Goal: Task Accomplishment & Management: Complete application form

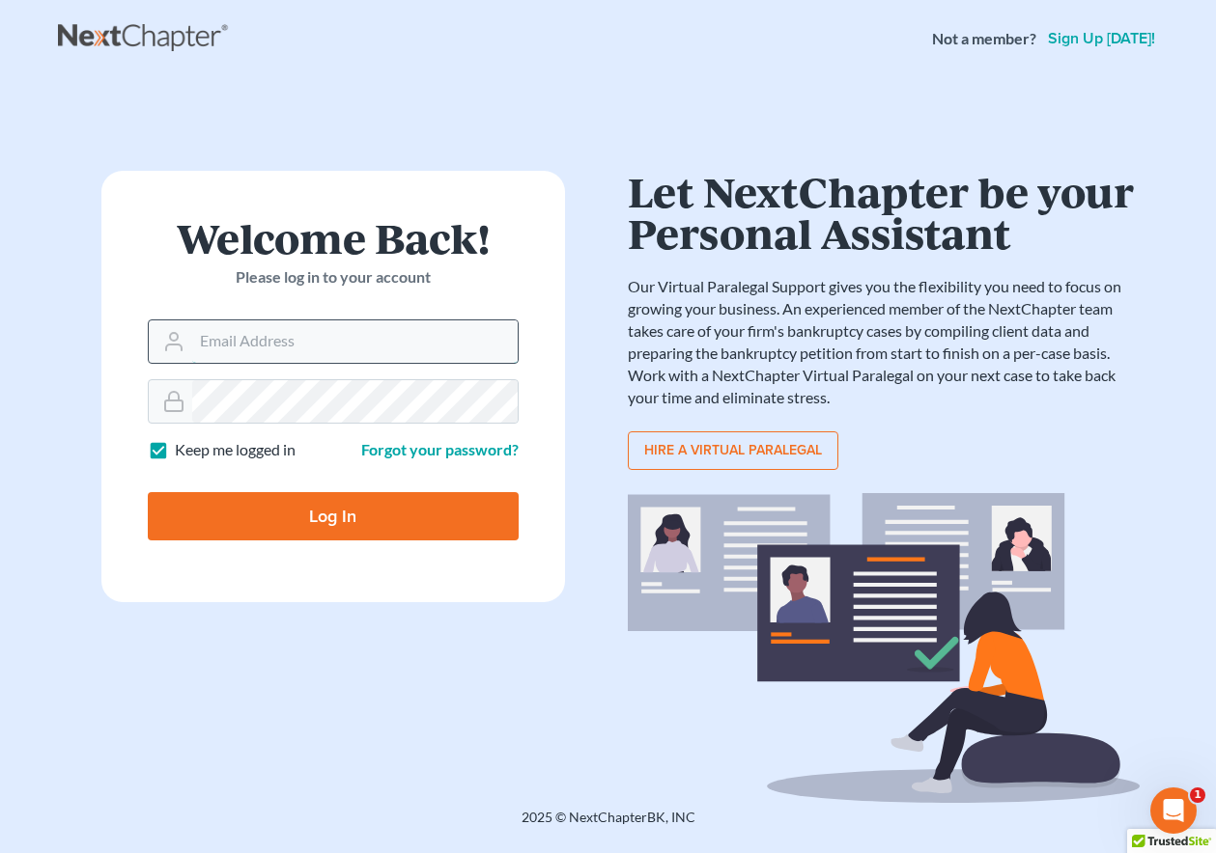
click at [268, 343] on input "Email Address" at bounding box center [354, 342] width 325 height 42
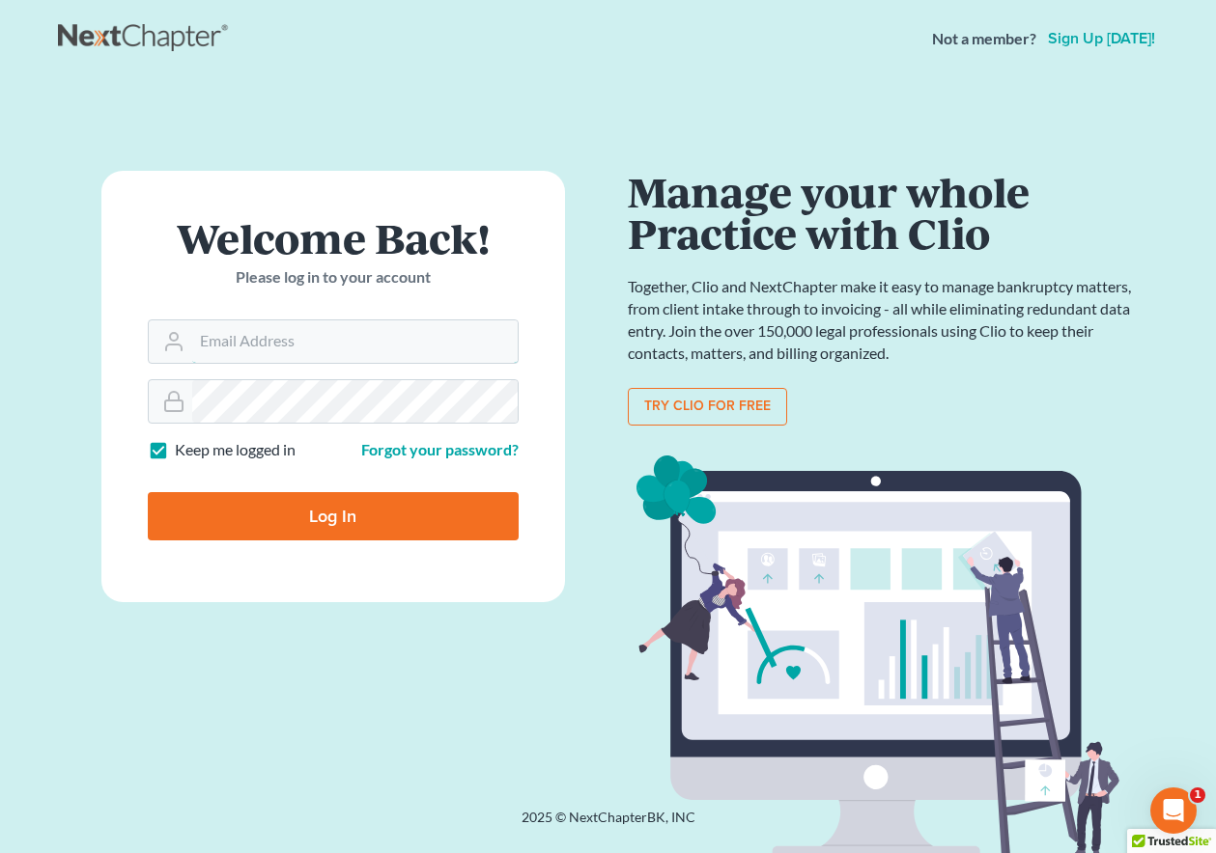
type input "[EMAIL_ADDRESS][DOMAIN_NAME]"
click at [373, 513] on input "Log In" at bounding box center [333, 516] width 371 height 48
type input "Thinking..."
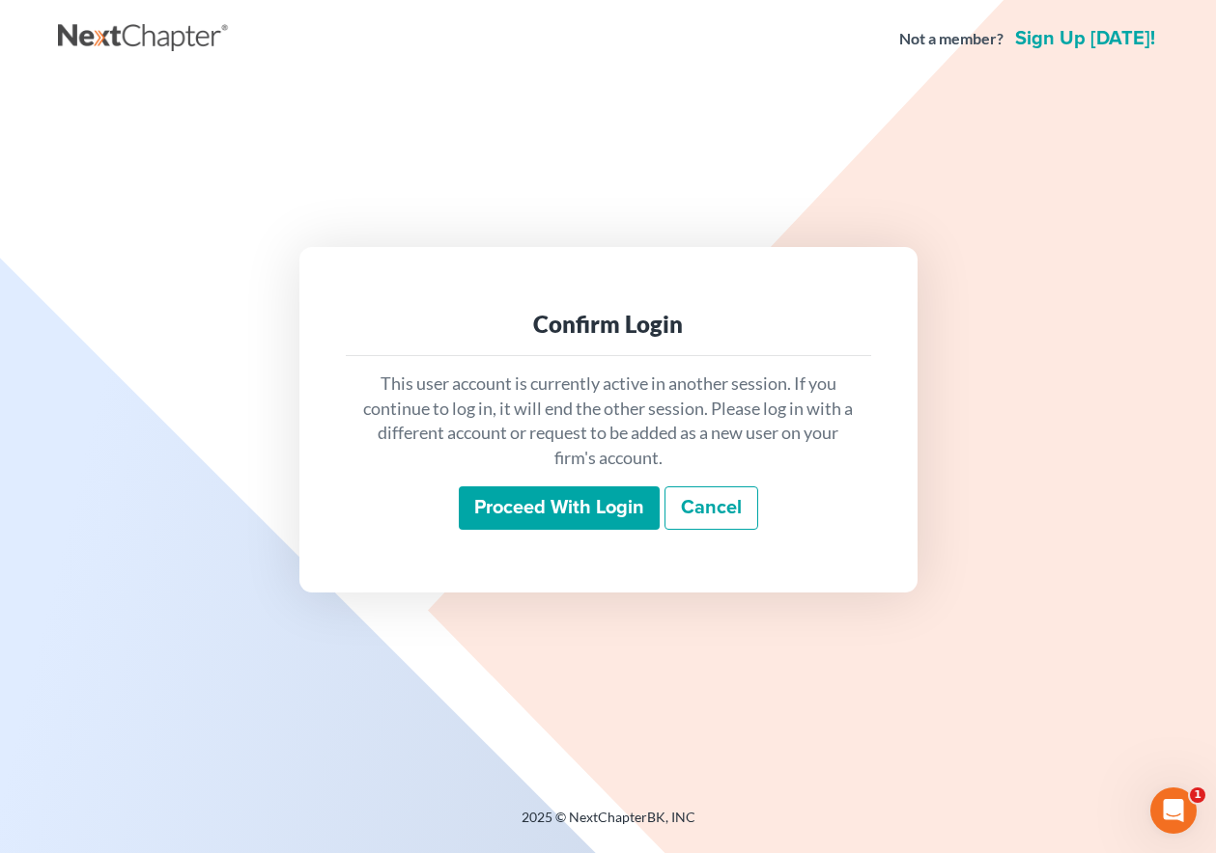
click at [586, 497] on input "Proceed with login" at bounding box center [559, 509] width 201 height 44
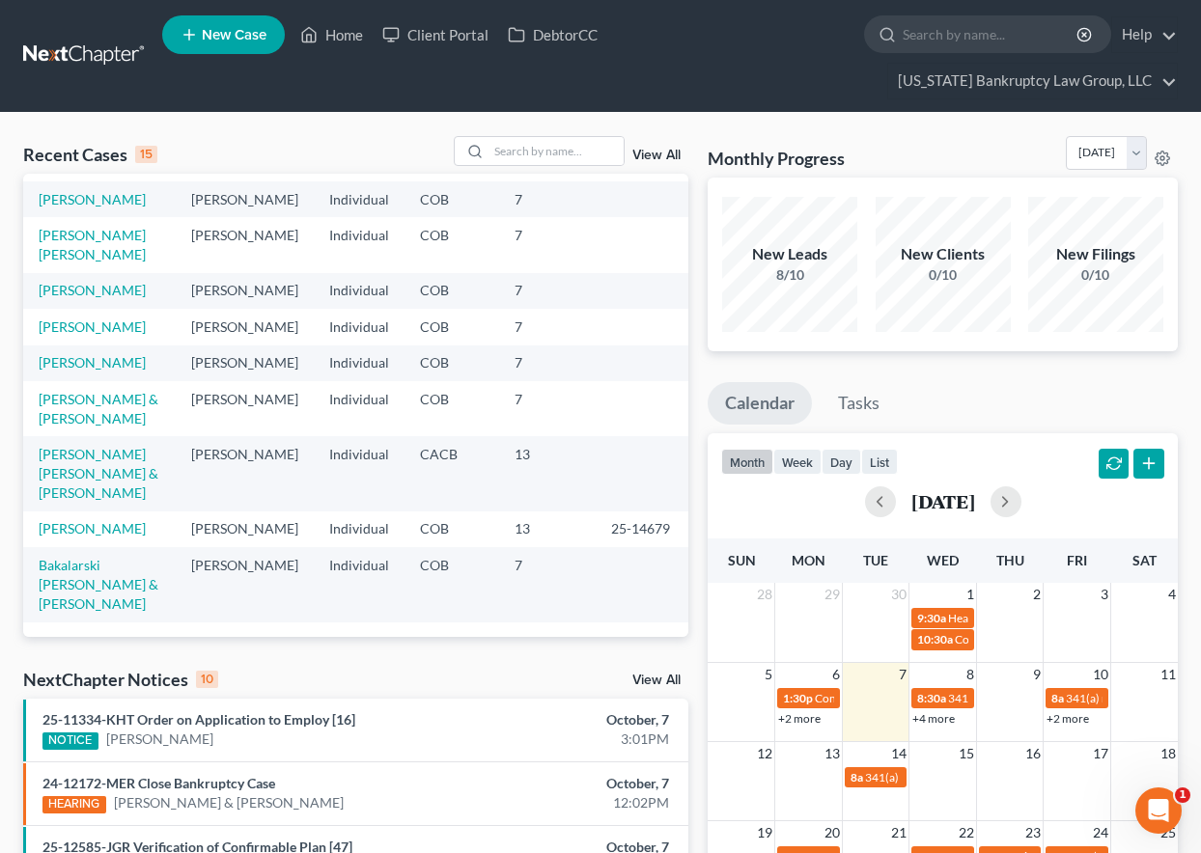
scroll to position [386, 0]
click at [556, 145] on input "search" at bounding box center [556, 151] width 135 height 28
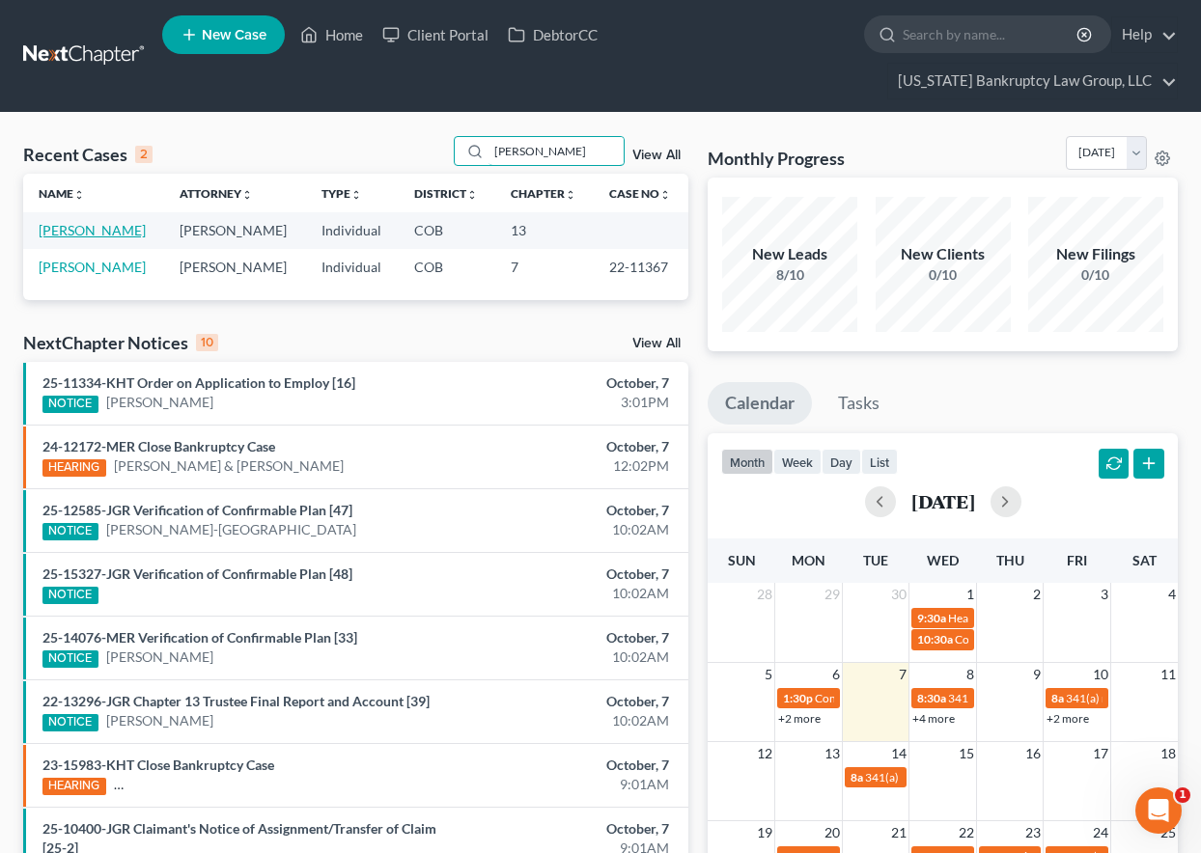
type input "[PERSON_NAME]"
click at [82, 231] on link "[PERSON_NAME]" at bounding box center [92, 230] width 107 height 16
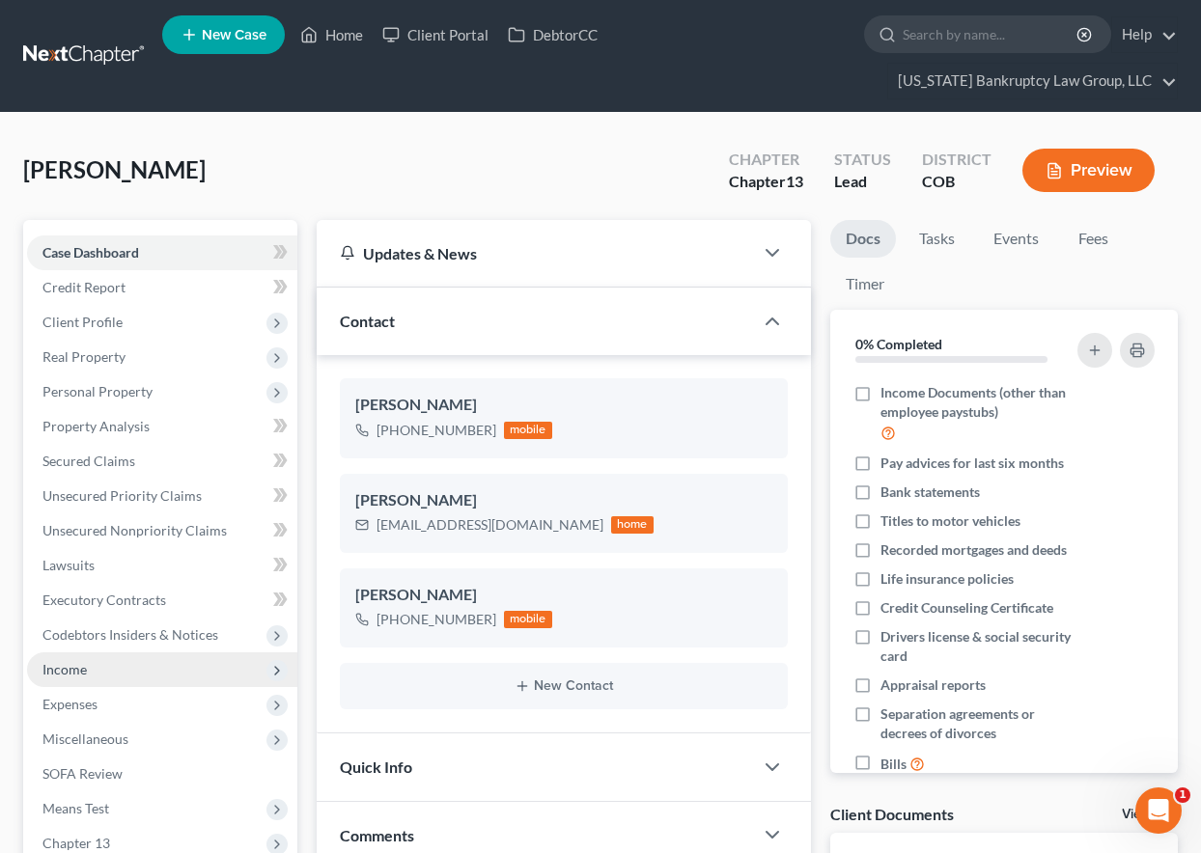
click at [67, 665] on span "Income" at bounding box center [64, 669] width 44 height 16
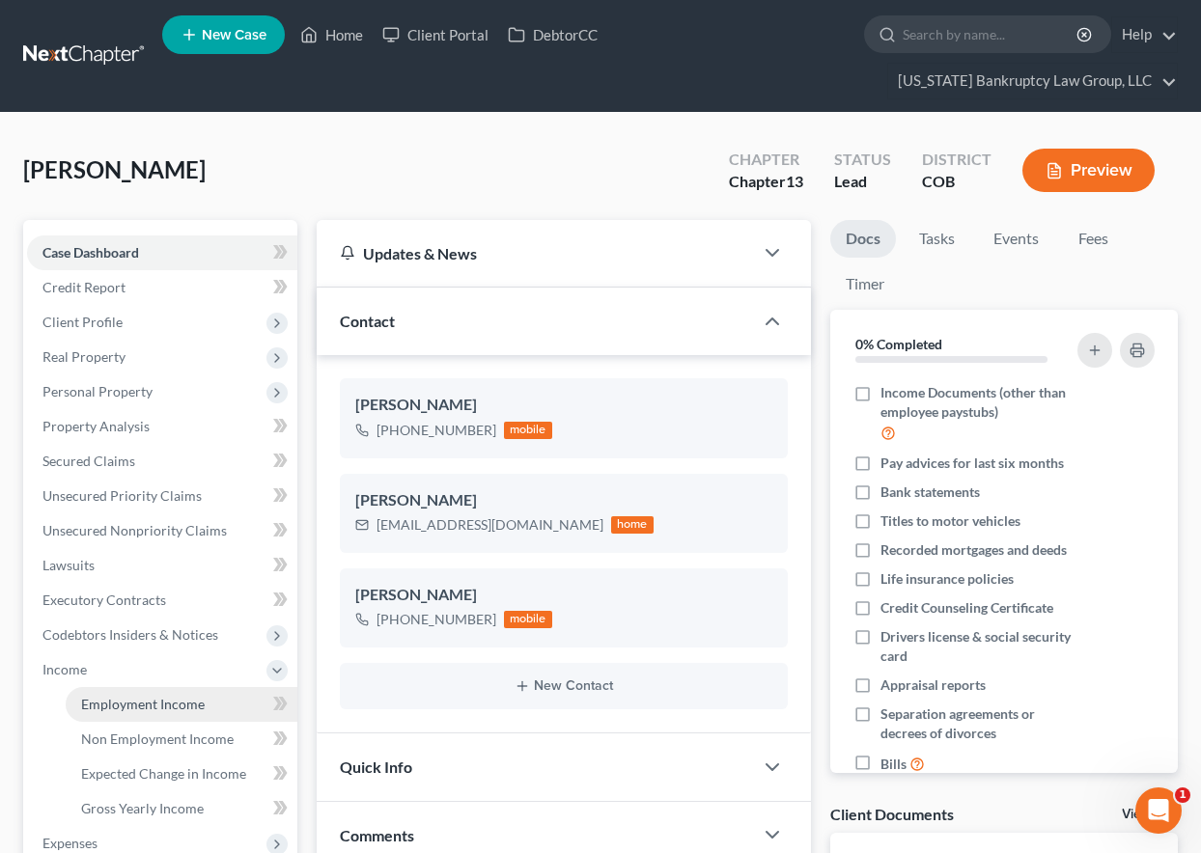
click at [113, 702] on span "Employment Income" at bounding box center [143, 704] width 124 height 16
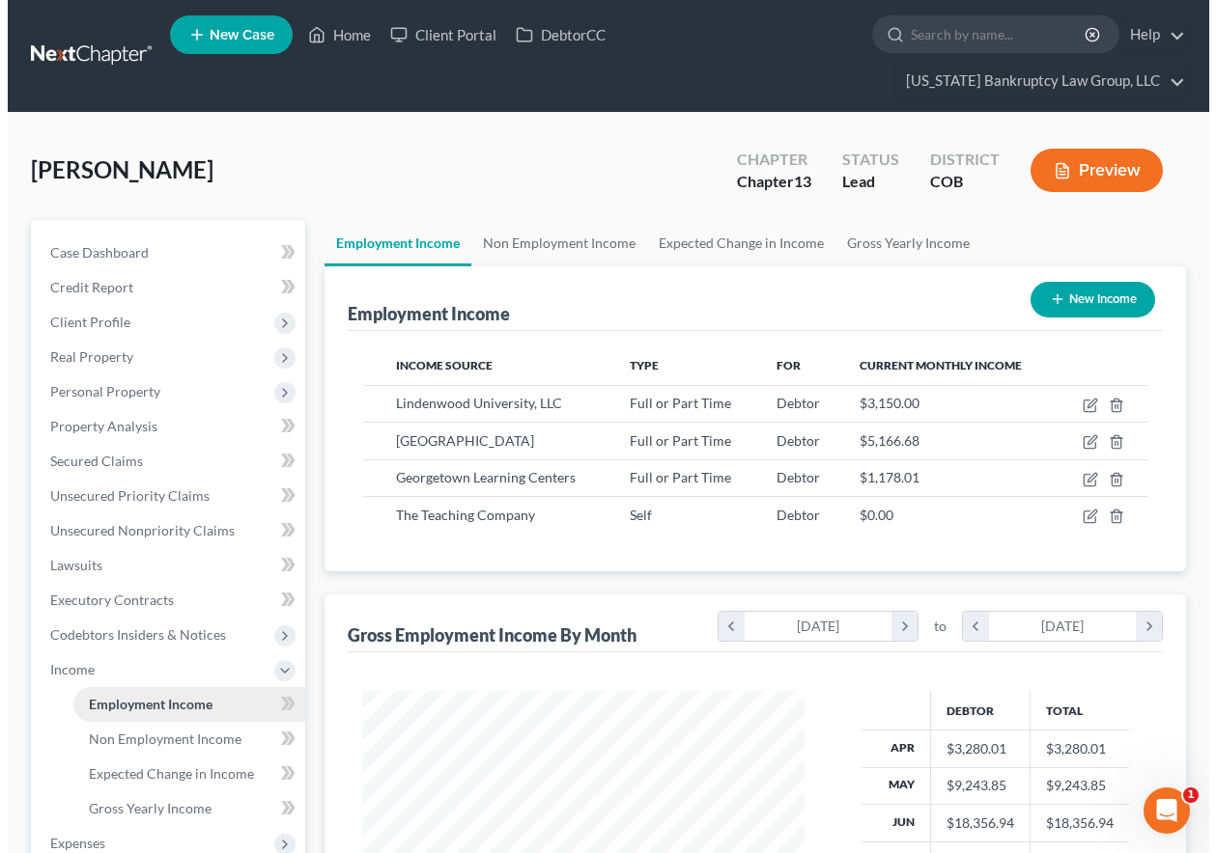
scroll to position [347, 480]
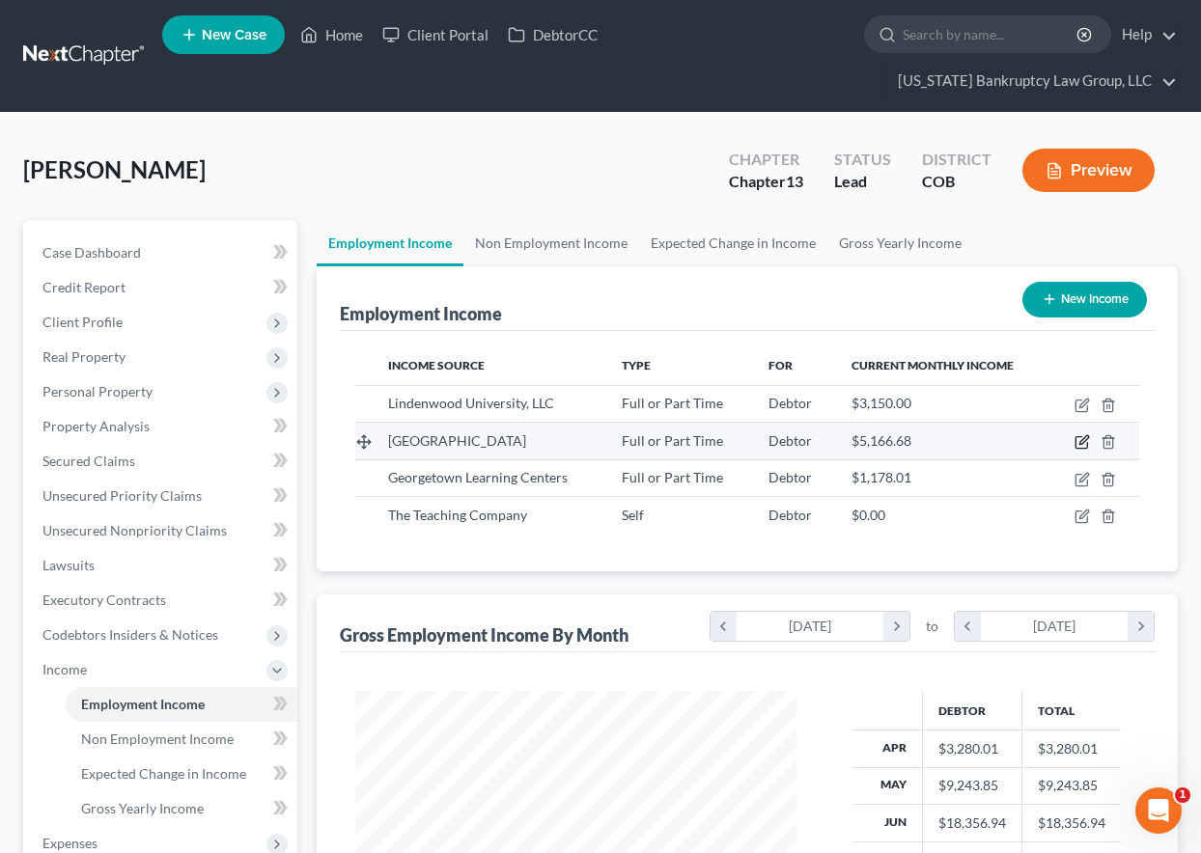
click at [1079, 446] on icon "button" at bounding box center [1082, 441] width 15 height 15
select select "0"
select select "5"
select select "2"
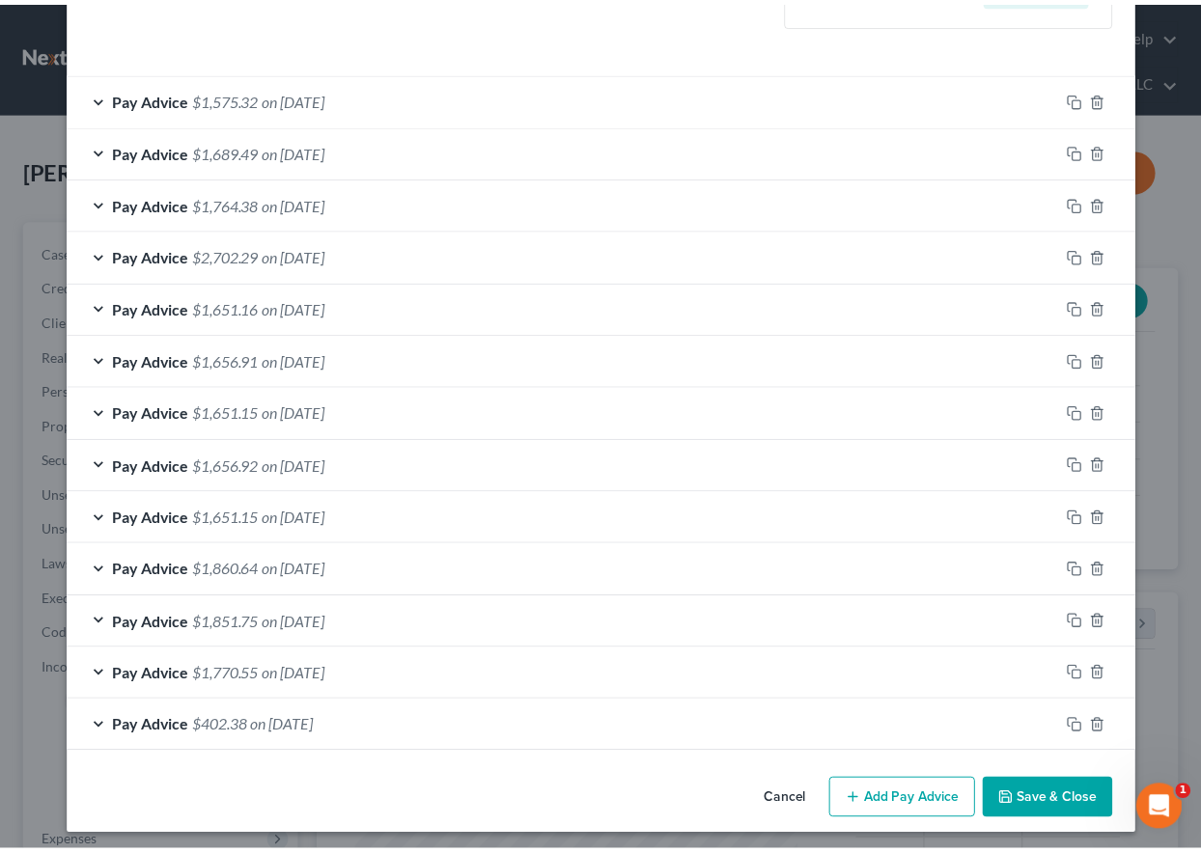
scroll to position [626, 0]
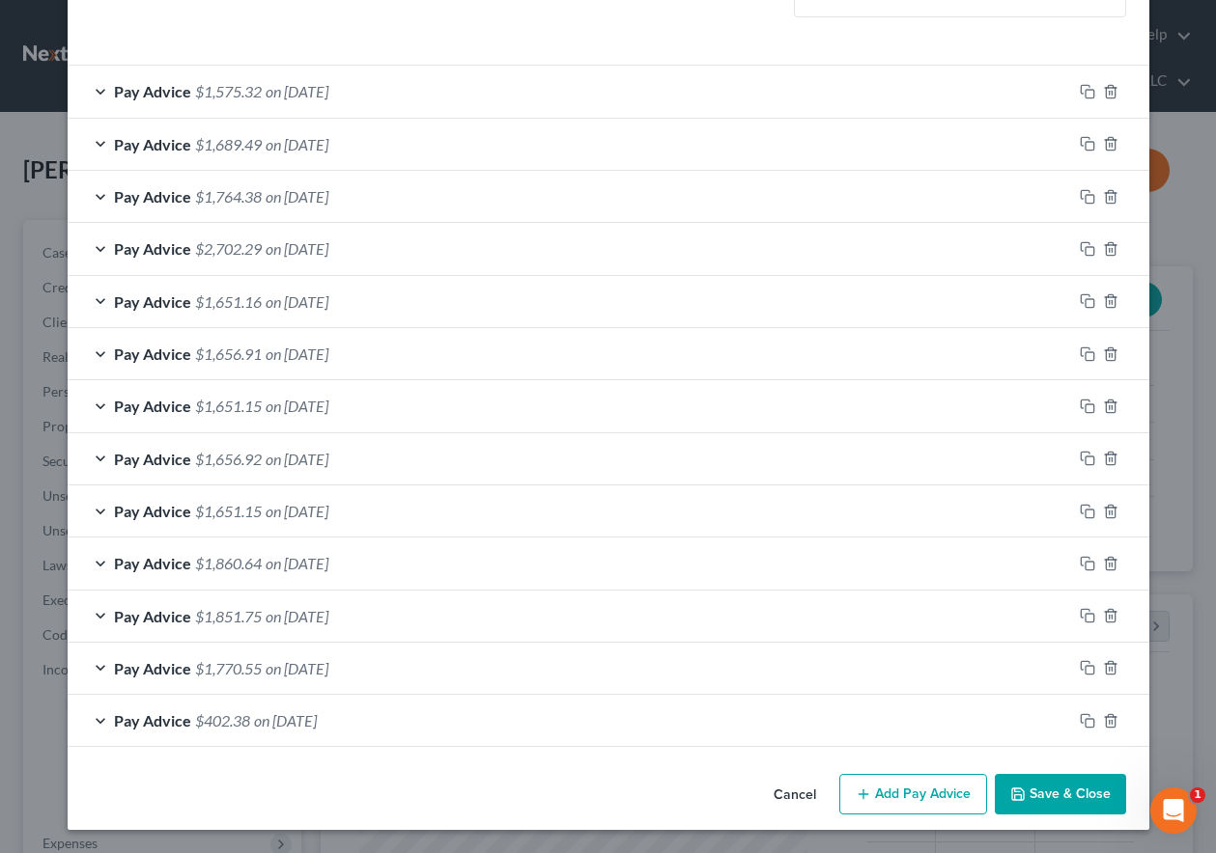
click at [1076, 783] on button "Save & Close" at bounding box center [1059, 794] width 131 height 41
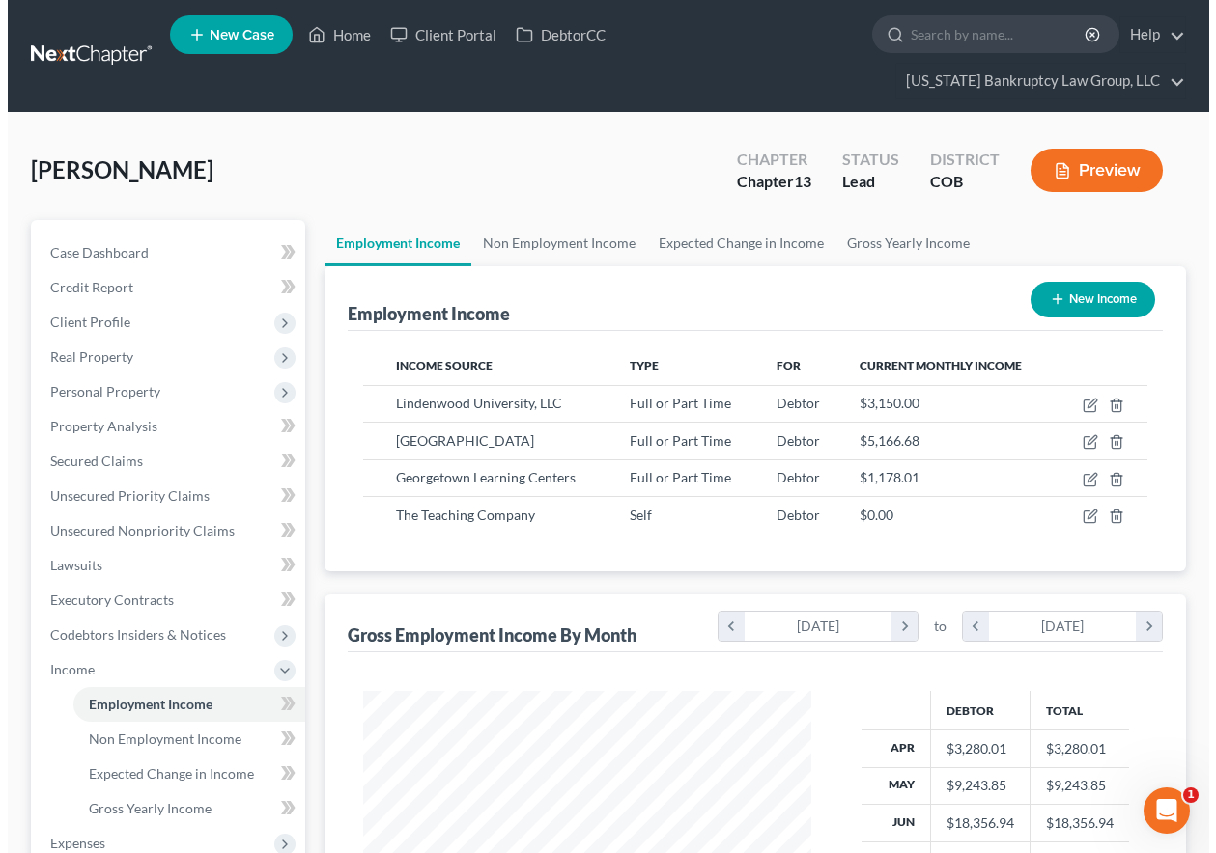
scroll to position [965140, 965006]
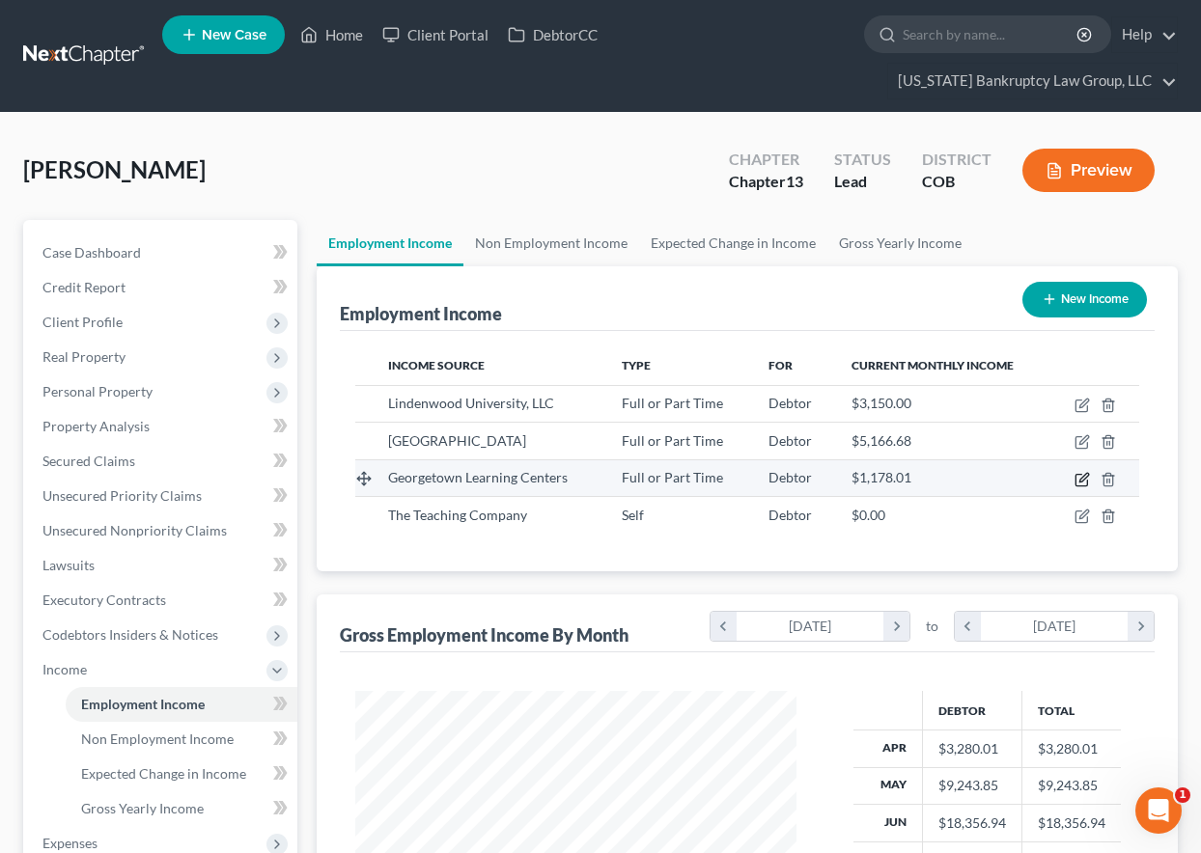
click at [1084, 481] on icon "button" at bounding box center [1082, 479] width 15 height 15
select select "0"
select select "48"
select select "0"
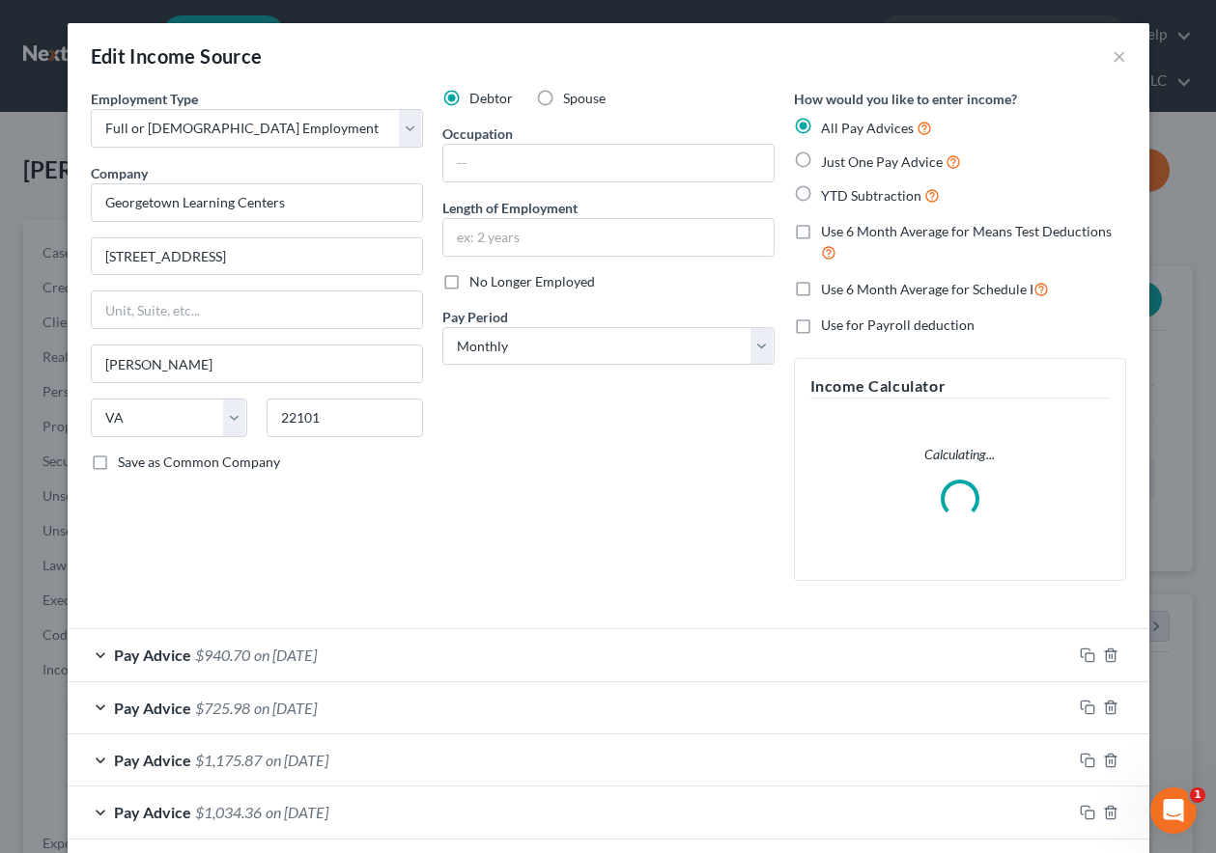
scroll to position [347, 486]
click at [495, 160] on input "text" at bounding box center [608, 163] width 330 height 37
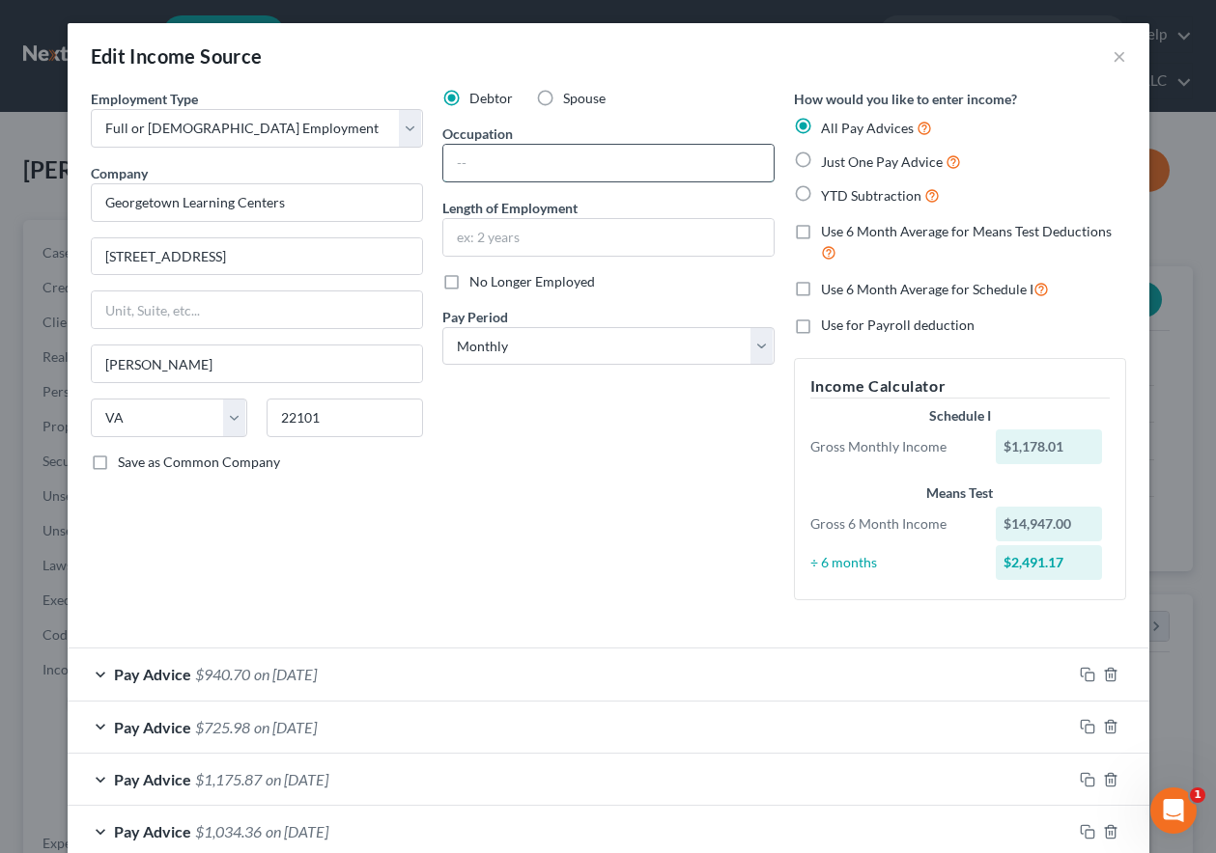
click at [542, 161] on input "text" at bounding box center [608, 163] width 330 height 37
type input "1"
type input "Writing Center Coordinator"
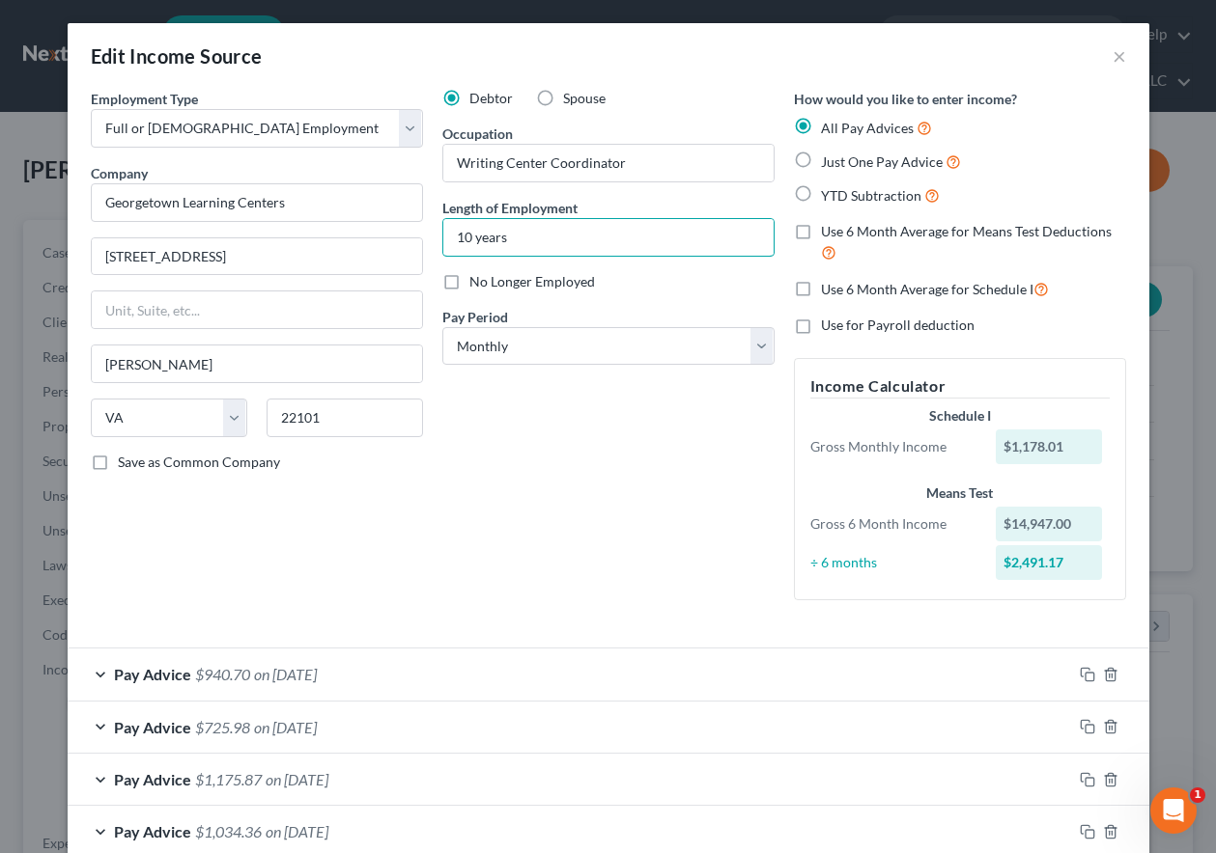
type input "10 years"
drag, startPoint x: 1081, startPoint y: 676, endPoint x: 614, endPoint y: 669, distance: 467.3
click at [1081, 676] on icon "button" at bounding box center [1086, 674] width 15 height 15
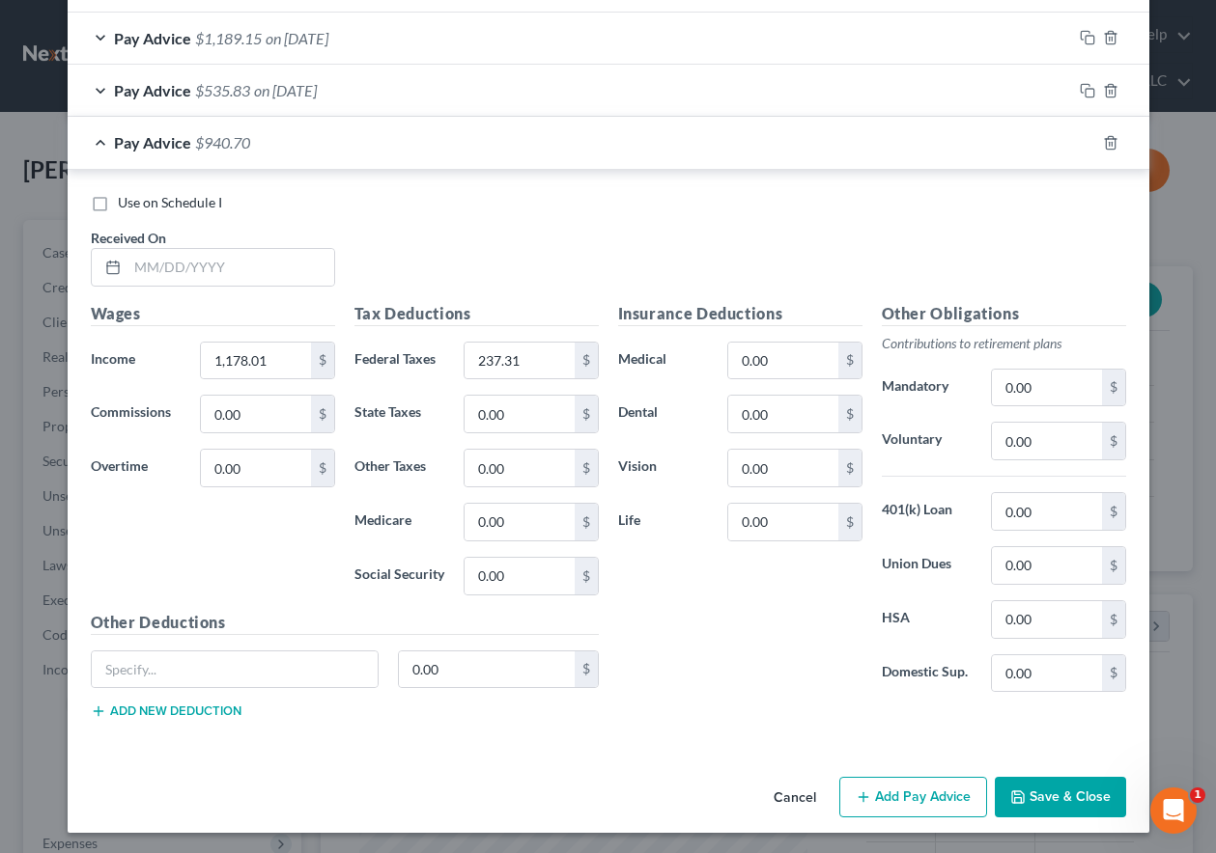
scroll to position [1217, 0]
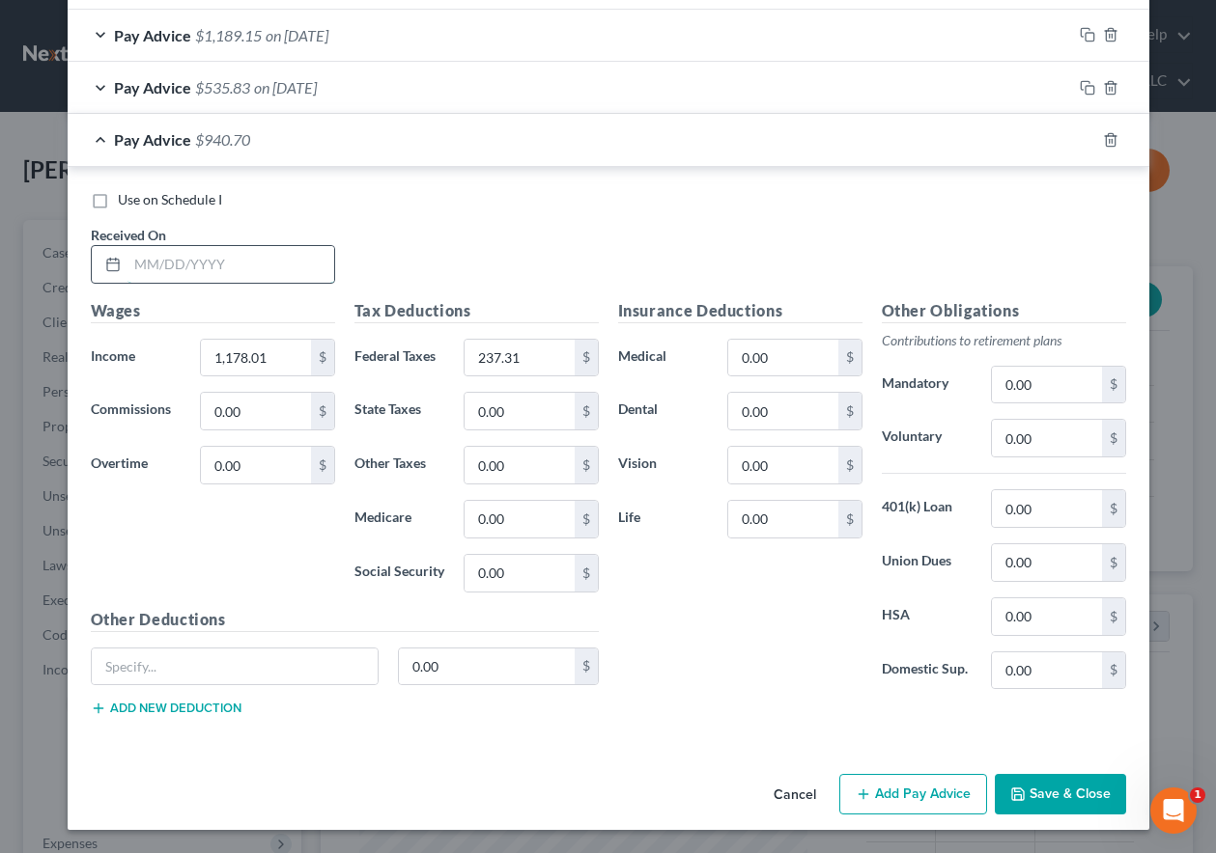
click at [224, 266] on input "text" at bounding box center [230, 264] width 207 height 37
type input "[DATE]"
type input "1,216.00"
type input "245.95"
click at [258, 262] on input "[DATE]" at bounding box center [230, 264] width 207 height 37
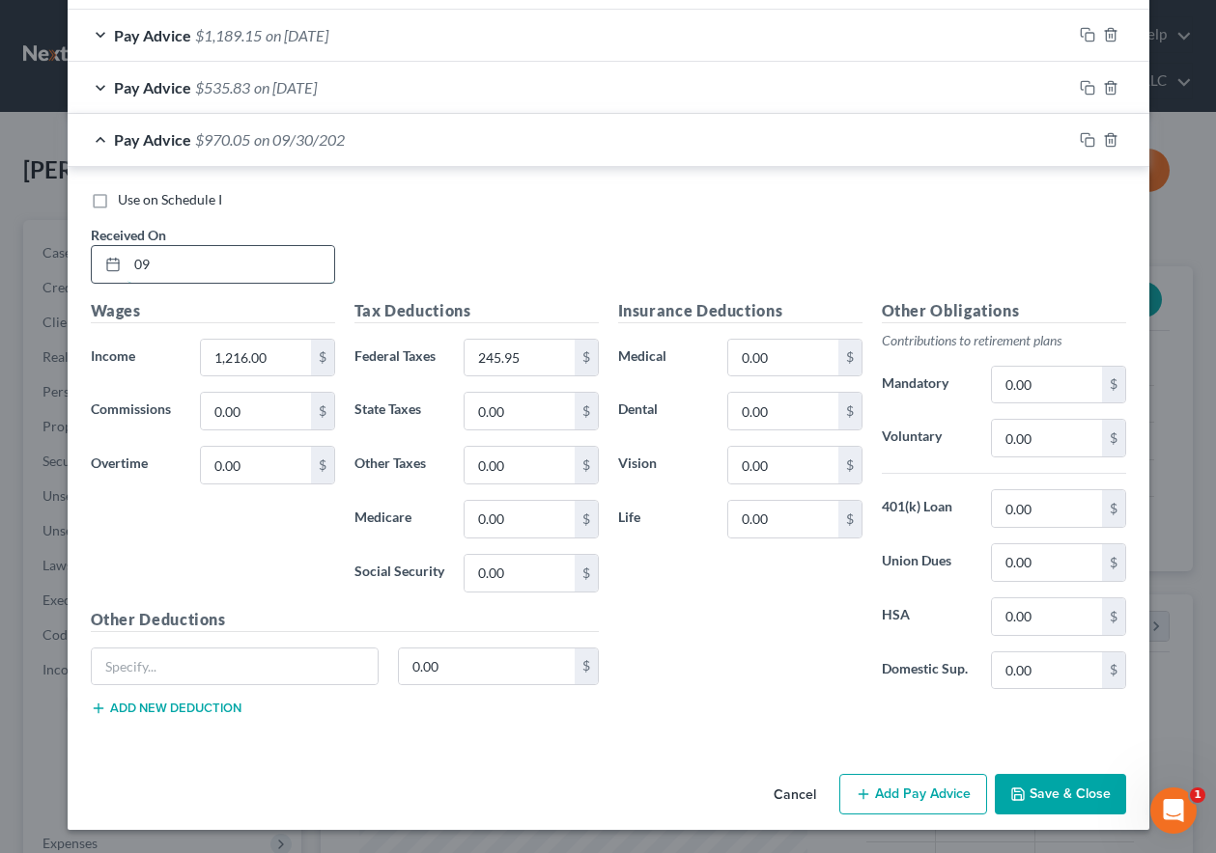
type input "0"
type input "[DATE]"
click at [946, 793] on button "Add Pay Advice" at bounding box center [913, 794] width 148 height 41
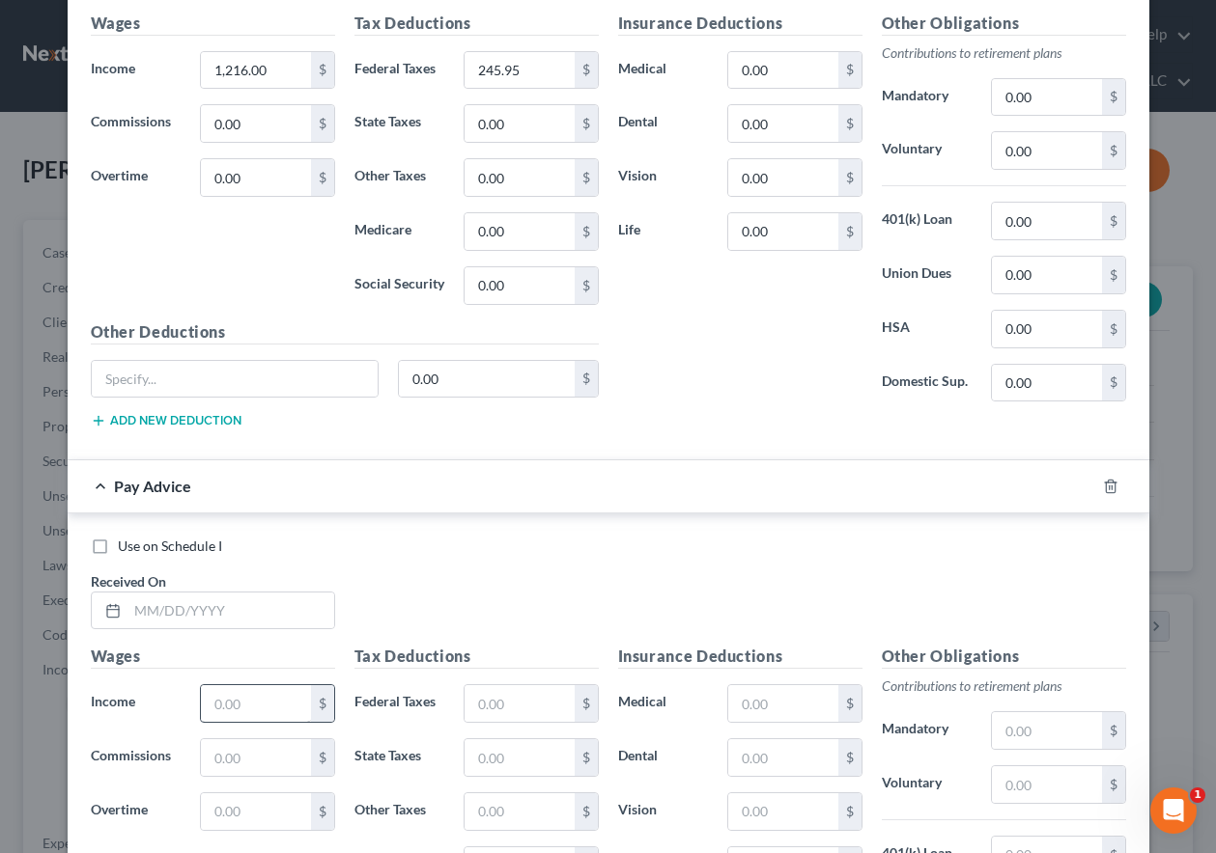
scroll to position [1506, 0]
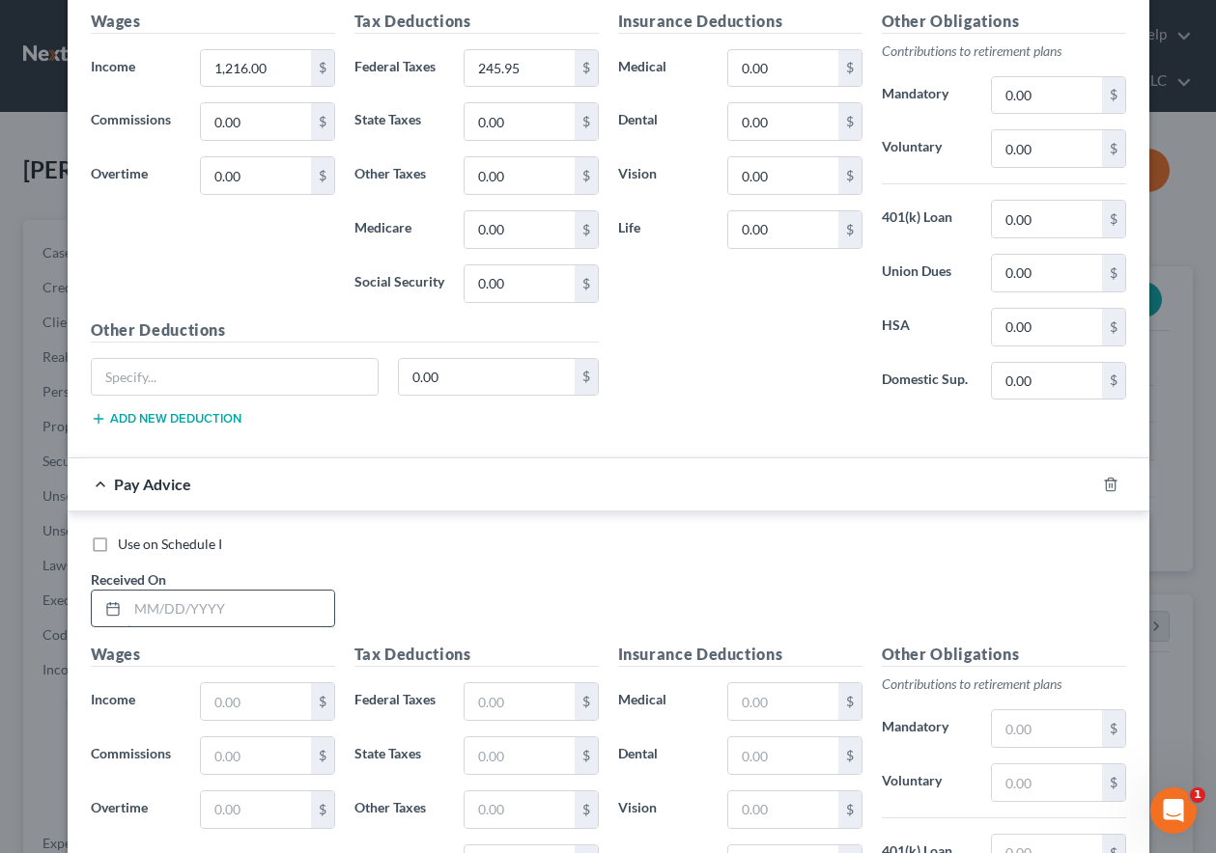
click at [194, 606] on input "text" at bounding box center [230, 609] width 207 height 37
type input "[DATE]"
type input "1,097.25"
type input "217.08"
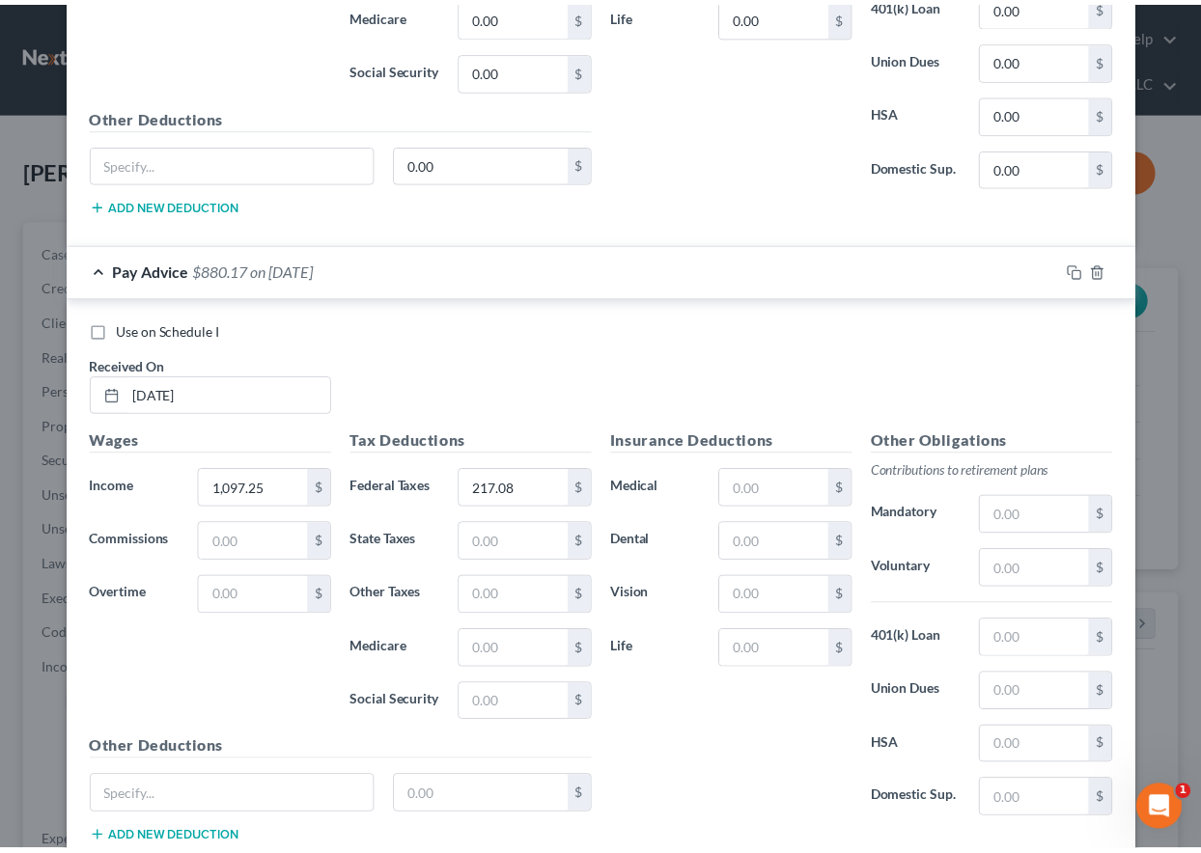
scroll to position [1851, 0]
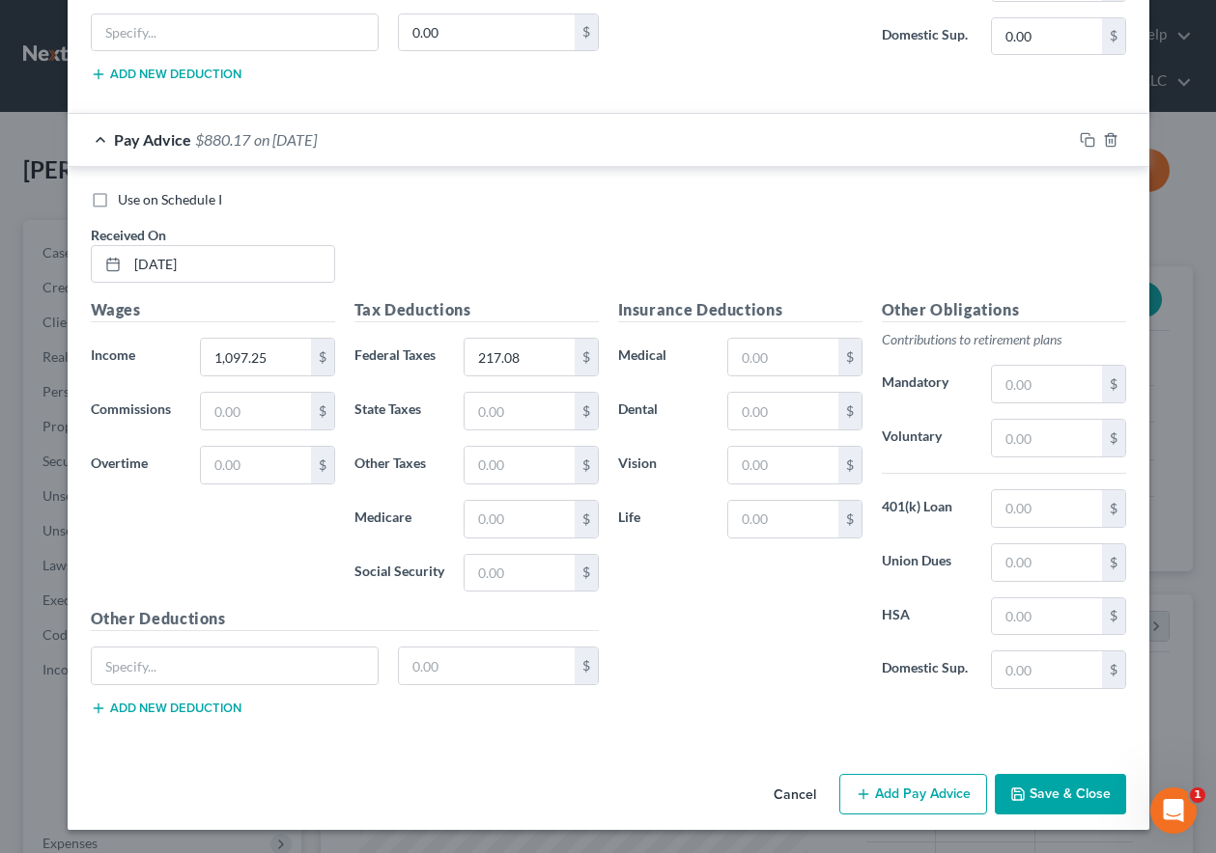
click at [1043, 787] on button "Save & Close" at bounding box center [1059, 794] width 131 height 41
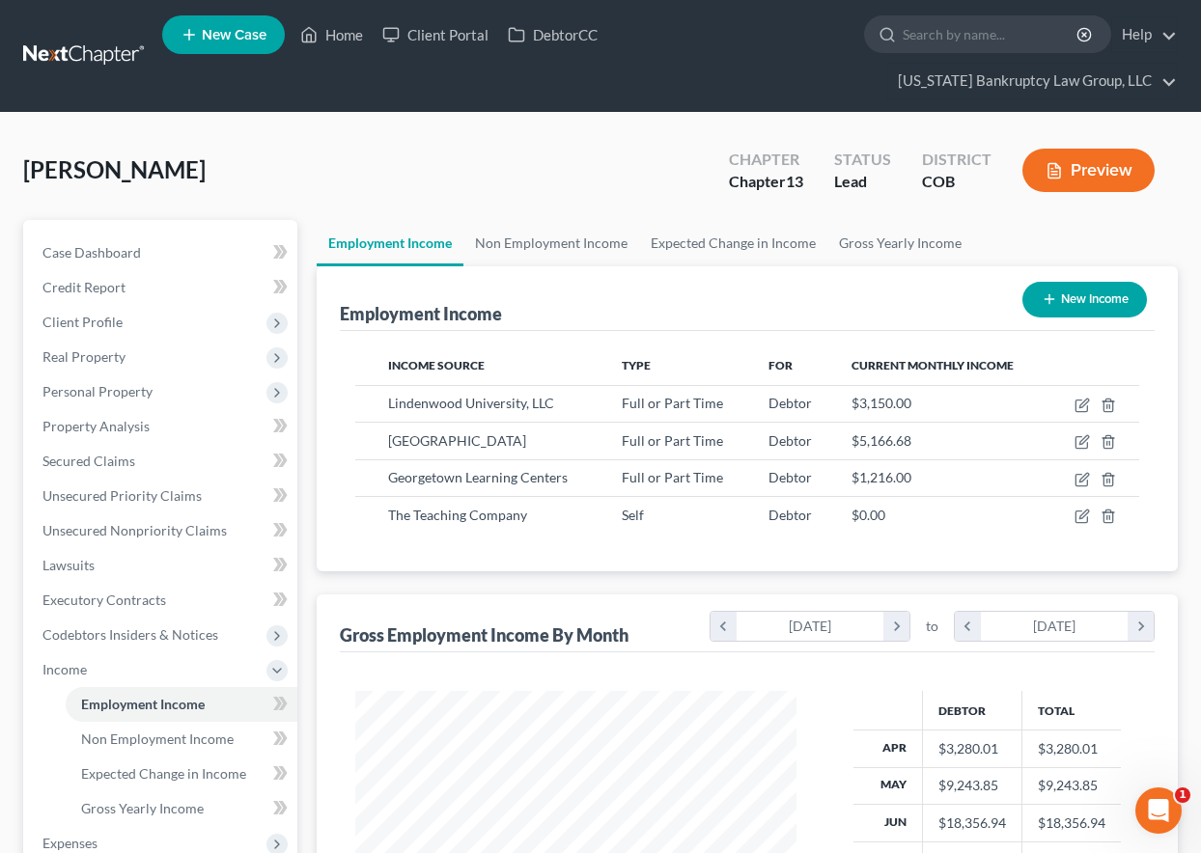
scroll to position [965140, 965006]
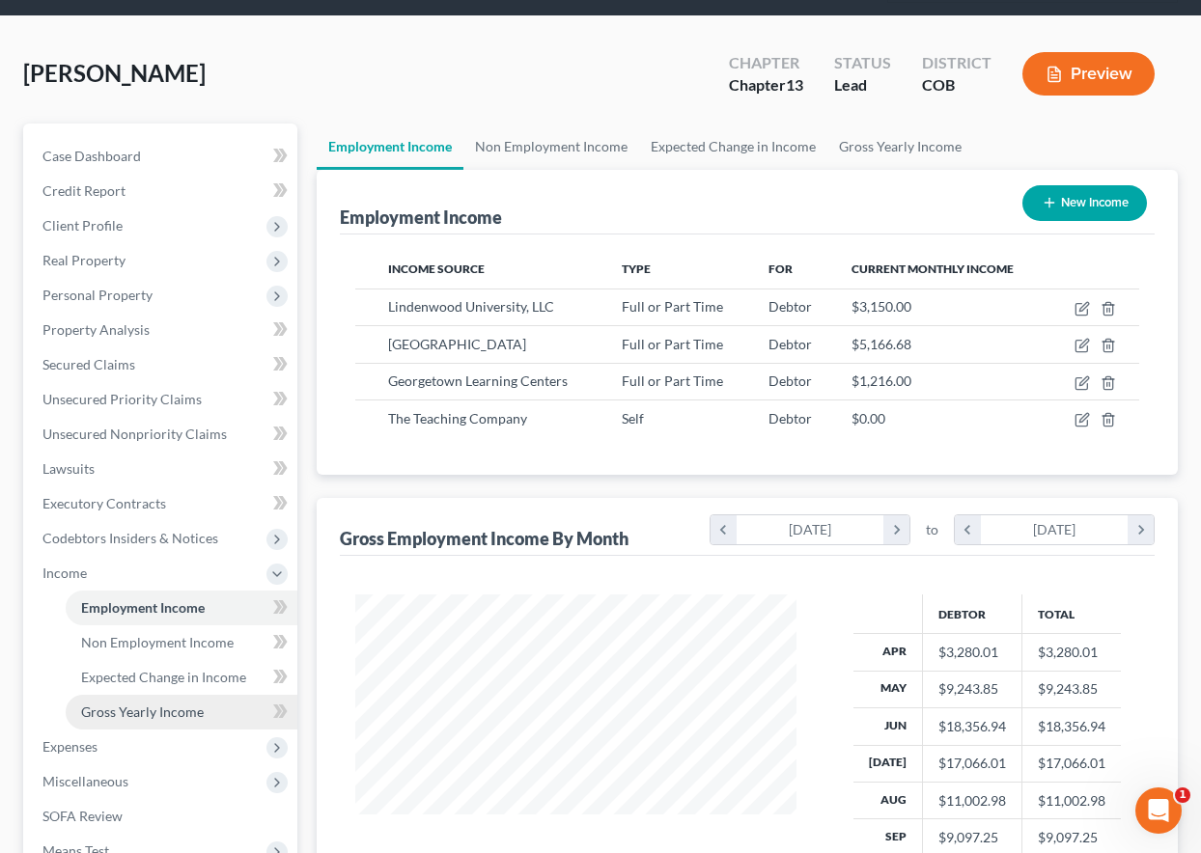
click at [166, 715] on span "Gross Yearly Income" at bounding box center [142, 712] width 123 height 16
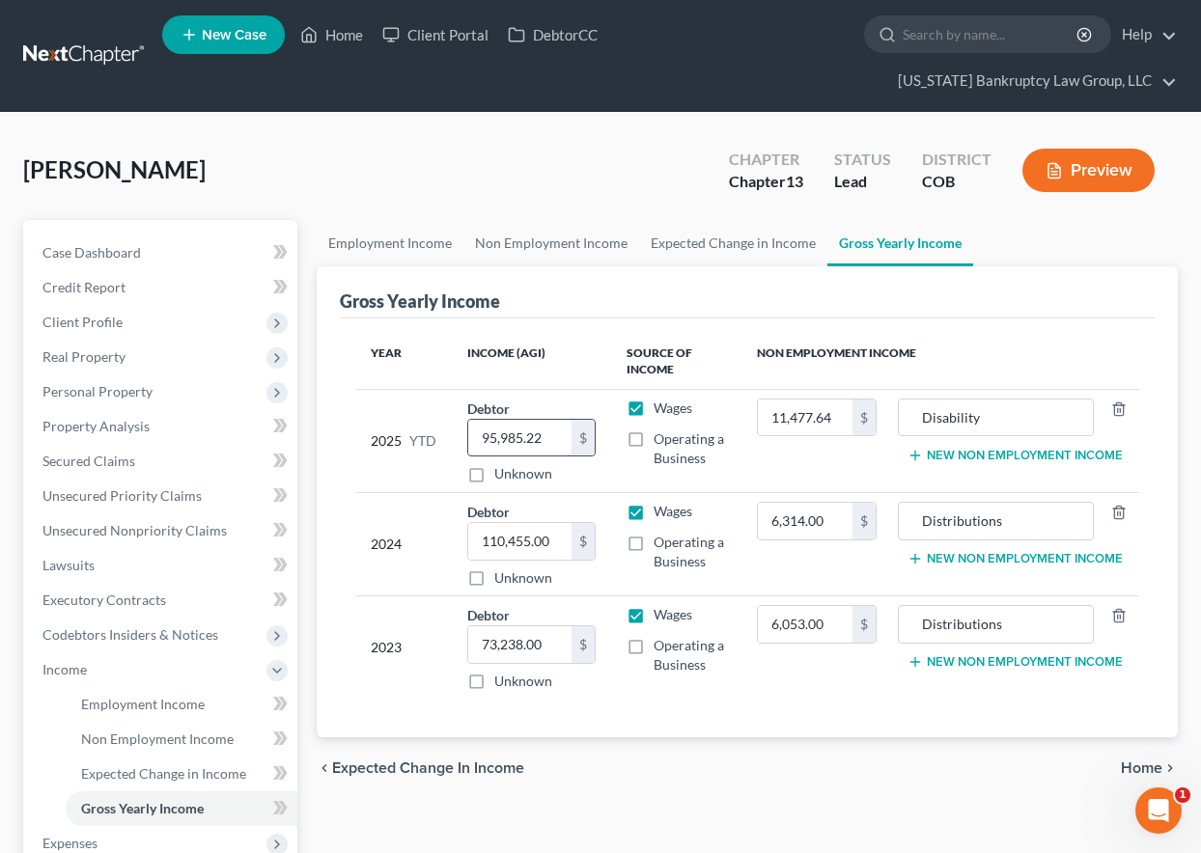
click at [561, 439] on input "95,985.22" at bounding box center [519, 438] width 103 height 37
type input "98,298.47"
click at [601, 170] on div "[PERSON_NAME] Upgraded Chapter Chapter 13 Status Lead District COB Preview" at bounding box center [600, 178] width 1155 height 84
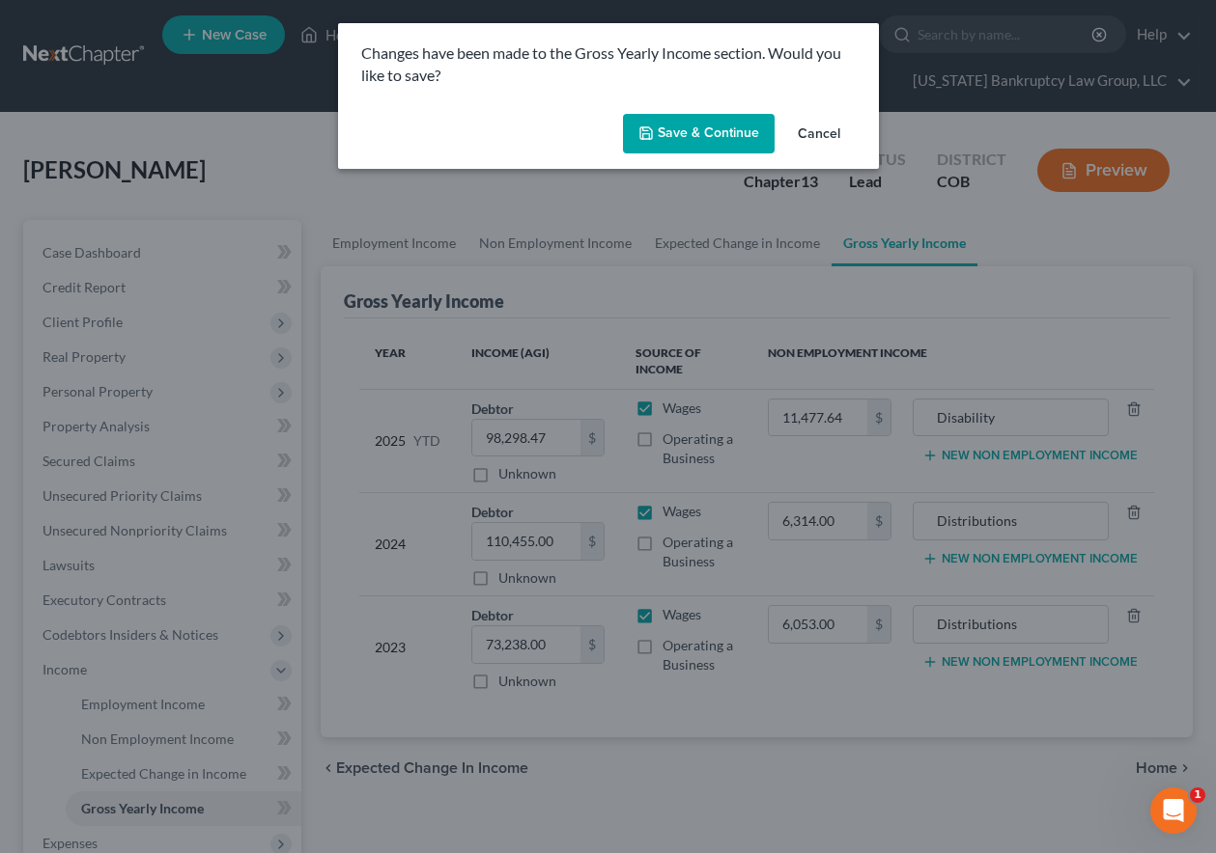
click at [727, 129] on button "Save & Continue" at bounding box center [699, 134] width 152 height 41
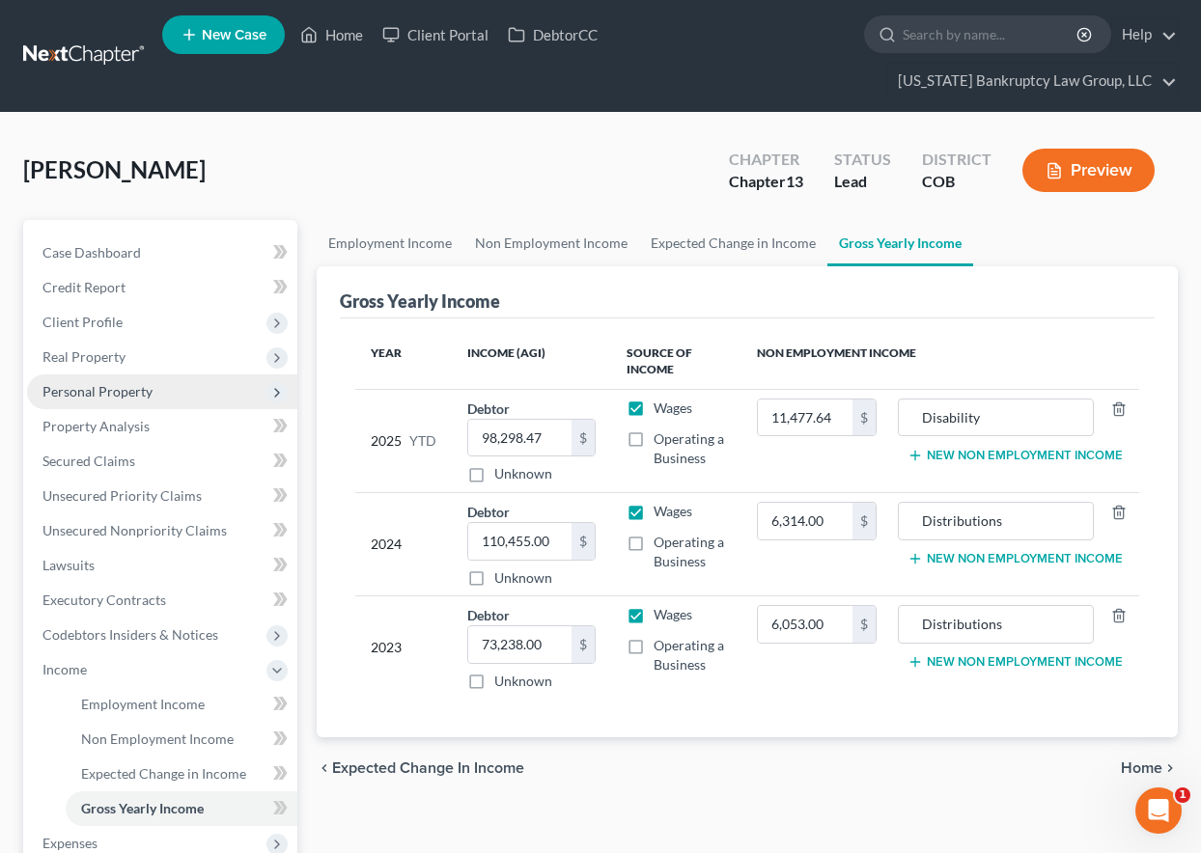
click at [132, 388] on span "Personal Property" at bounding box center [97, 391] width 110 height 16
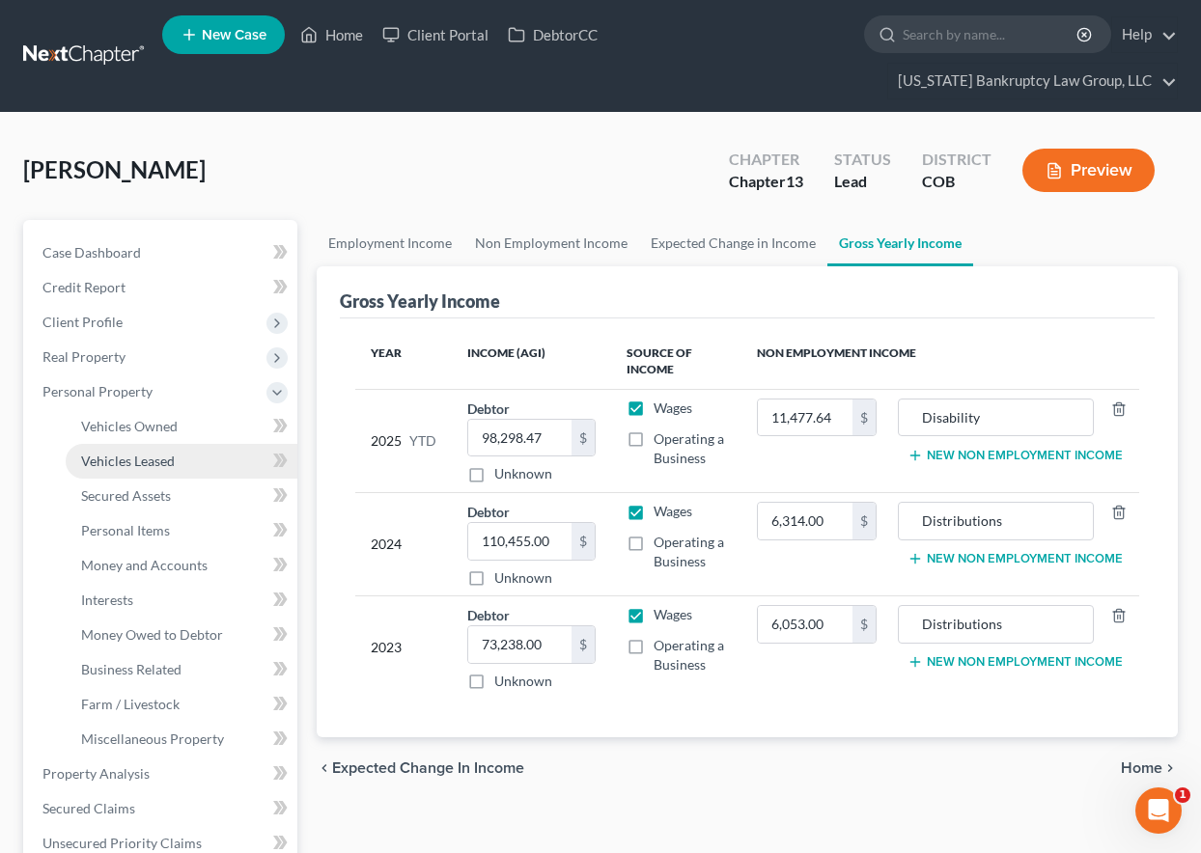
click at [142, 455] on span "Vehicles Leased" at bounding box center [128, 461] width 94 height 16
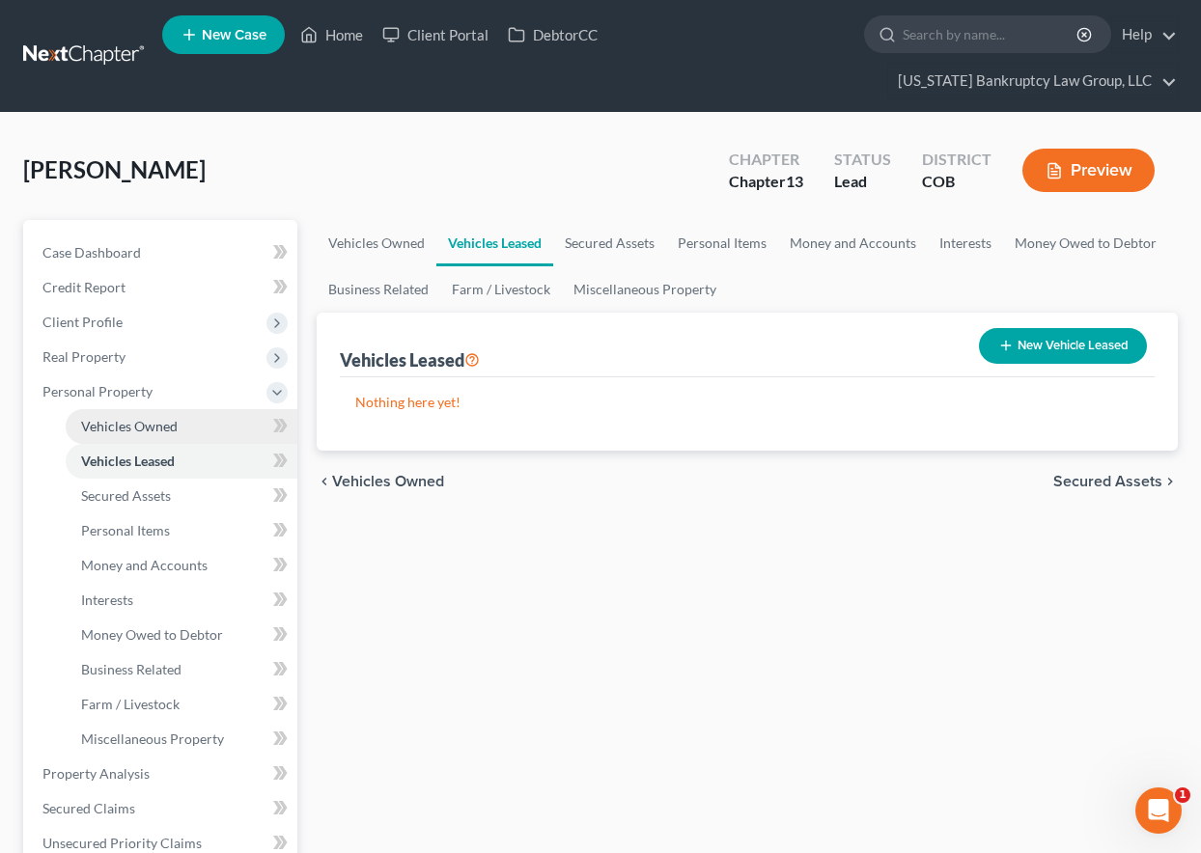
click at [139, 435] on link "Vehicles Owned" at bounding box center [182, 426] width 232 height 35
